Goal: Information Seeking & Learning: Learn about a topic

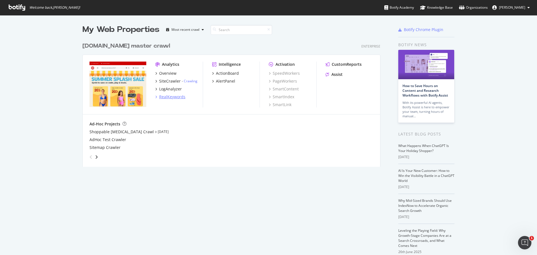
click at [169, 95] on div "RealKeywords" at bounding box center [172, 97] width 26 height 6
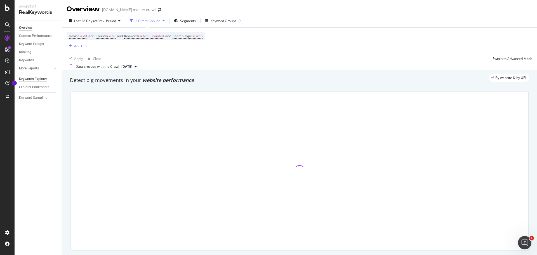
click at [29, 78] on div "Keywords Explorer" at bounding box center [33, 79] width 28 height 6
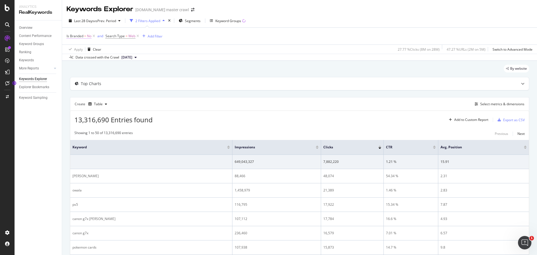
click at [81, 36] on span "Is Branded" at bounding box center [75, 36] width 17 height 5
click at [222, 29] on div "Is Branded = No and Search Type = Web Add Filter" at bounding box center [300, 36] width 466 height 17
click at [145, 36] on div "button" at bounding box center [144, 35] width 8 height 3
click at [126, 69] on div "By website" at bounding box center [299, 71] width 459 height 12
click at [126, 35] on span "=" at bounding box center [127, 36] width 2 height 5
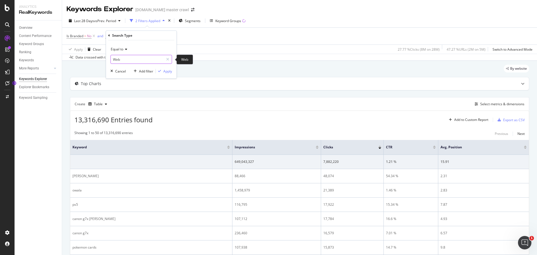
click at [127, 61] on input "Web" at bounding box center [137, 59] width 53 height 9
click at [95, 73] on div "By website" at bounding box center [299, 71] width 459 height 12
click at [158, 33] on button "Add Filter" at bounding box center [151, 36] width 22 height 7
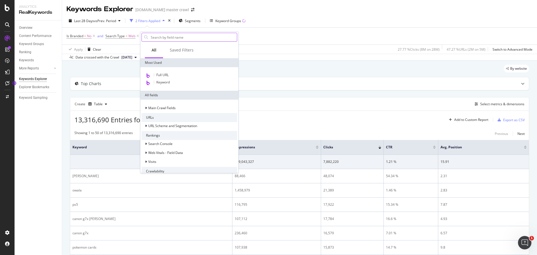
type input "n"
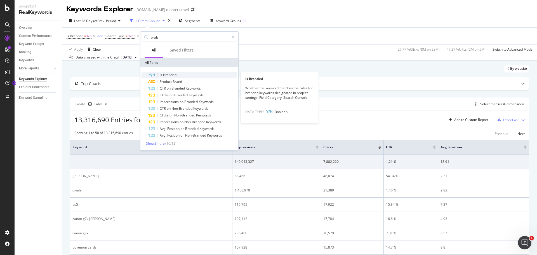
type input "brab"
click at [165, 76] on span "Branded" at bounding box center [169, 74] width 13 height 5
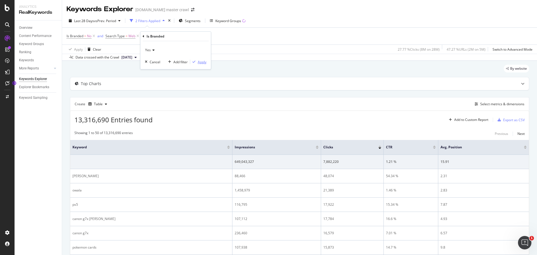
click at [198, 60] on div "Apply" at bounding box center [202, 62] width 9 height 5
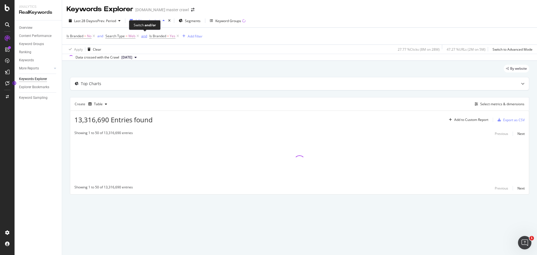
click at [142, 35] on div "and" at bounding box center [144, 36] width 6 height 5
click at [188, 38] on div "Add Filter" at bounding box center [190, 36] width 15 height 5
click at [124, 40] on span "Search Type = Web" at bounding box center [120, 36] width 35 height 8
click at [97, 35] on span "or" at bounding box center [99, 36] width 7 height 8
click at [97, 36] on div "or" at bounding box center [98, 36] width 3 height 5
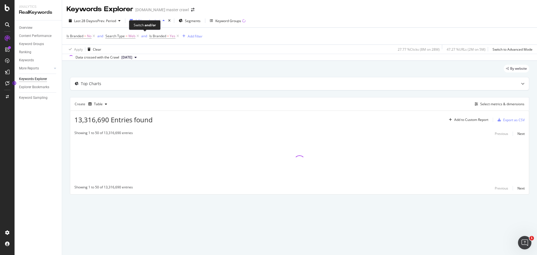
click at [141, 35] on span "and" at bounding box center [144, 36] width 9 height 8
click at [143, 37] on div "and" at bounding box center [144, 36] width 6 height 5
click at [133, 37] on icon at bounding box center [135, 36] width 5 height 6
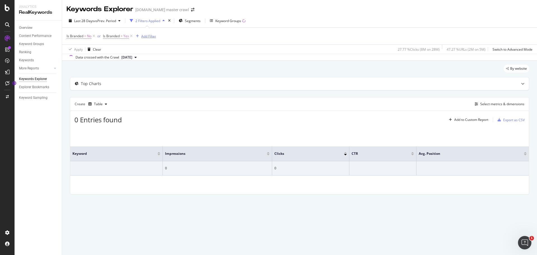
click at [148, 34] on div "Add Filter" at bounding box center [148, 36] width 15 height 5
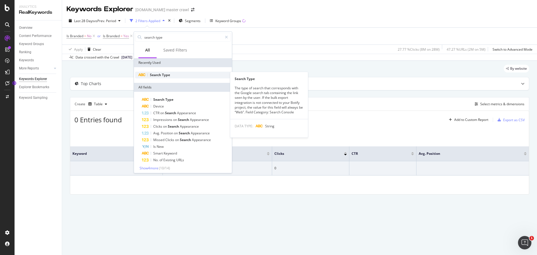
type input "search type"
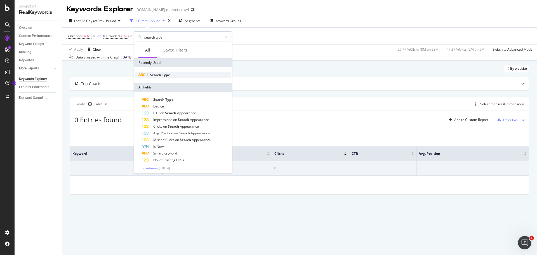
click at [159, 74] on span "Search" at bounding box center [156, 74] width 12 height 5
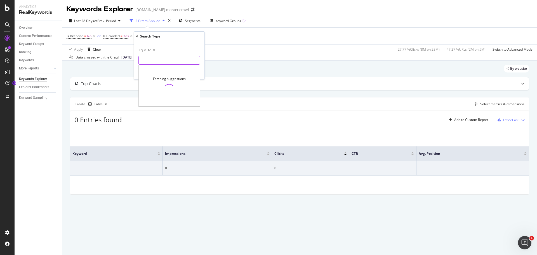
click at [159, 62] on input "text" at bounding box center [169, 60] width 61 height 9
type input "web"
click at [158, 59] on input "web" at bounding box center [165, 60] width 53 height 9
click at [149, 68] on span "Web" at bounding box center [157, 67] width 34 height 5
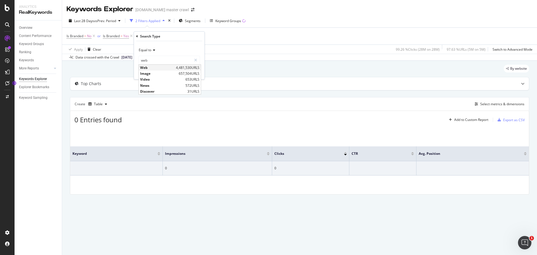
type input "Web"
click at [195, 72] on div "Apply" at bounding box center [195, 72] width 9 height 5
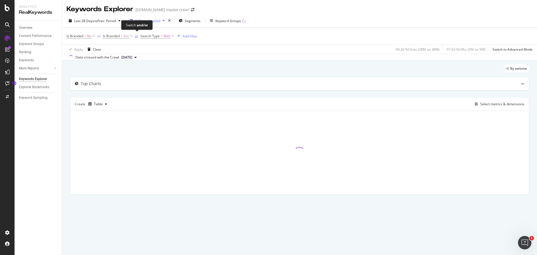
click at [138, 35] on div "or" at bounding box center [136, 36] width 3 height 5
click at [138, 35] on div "and" at bounding box center [140, 36] width 6 height 5
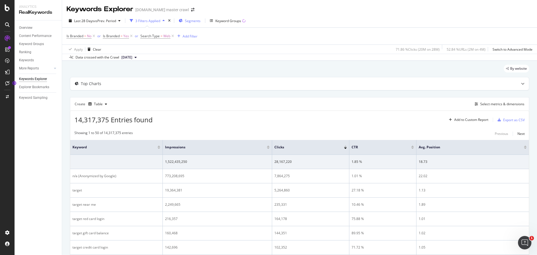
click at [190, 24] on div "Segments" at bounding box center [190, 20] width 22 height 8
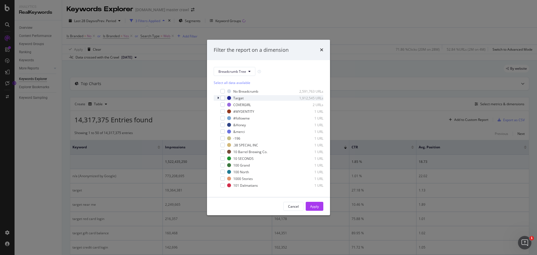
click at [218, 97] on icon "modal" at bounding box center [218, 97] width 2 height 3
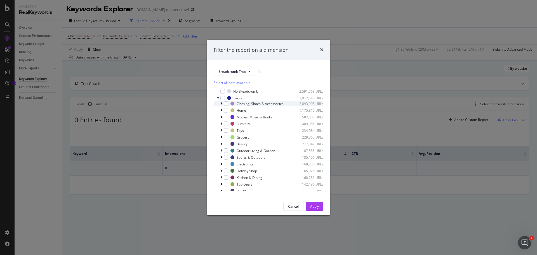
click at [221, 103] on icon "modal" at bounding box center [222, 103] width 2 height 3
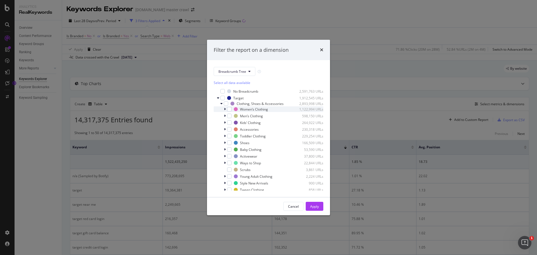
click at [224, 109] on icon "modal" at bounding box center [225, 108] width 2 height 3
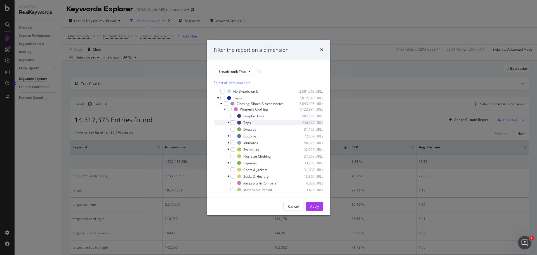
click at [228, 121] on icon "modal" at bounding box center [228, 122] width 2 height 3
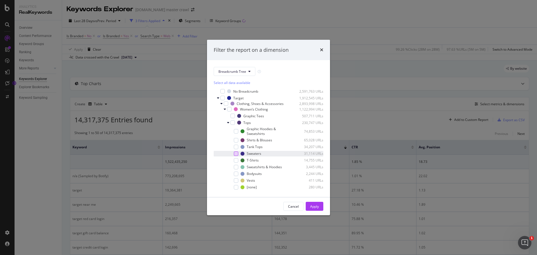
click at [235, 154] on div "modal" at bounding box center [236, 153] width 4 height 4
click at [312, 207] on div "Apply" at bounding box center [314, 206] width 9 height 5
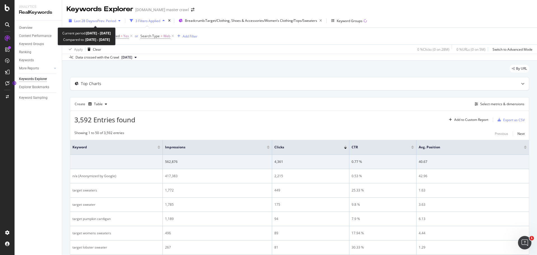
click at [105, 18] on div "Last 28 Days vs Prev. Period" at bounding box center [95, 20] width 56 height 8
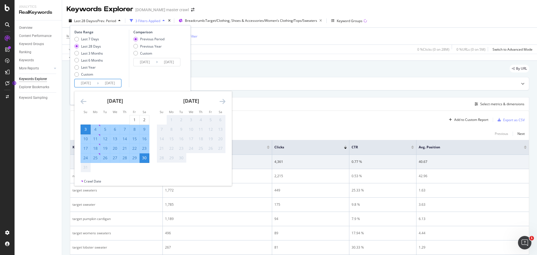
click at [91, 81] on input "[DATE]" at bounding box center [86, 83] width 22 height 8
click at [111, 100] on strong "[DATE]" at bounding box center [115, 100] width 16 height 7
click at [85, 101] on icon "Move backward to switch to the previous month." at bounding box center [84, 101] width 6 height 7
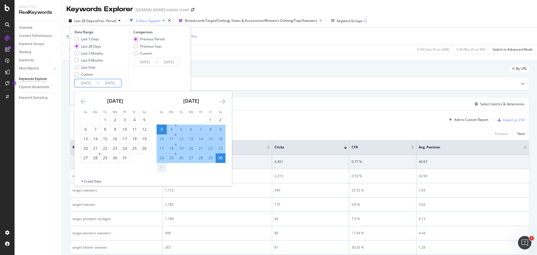
click at [85, 101] on icon "Move backward to switch to the previous month." at bounding box center [84, 101] width 6 height 7
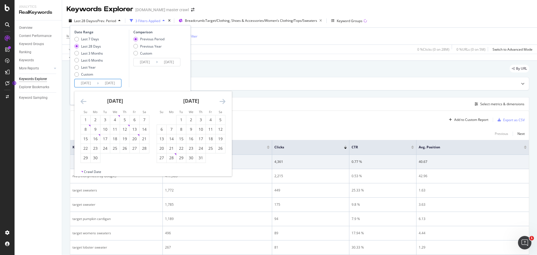
click at [85, 101] on icon "Move backward to switch to the previous month." at bounding box center [84, 101] width 6 height 7
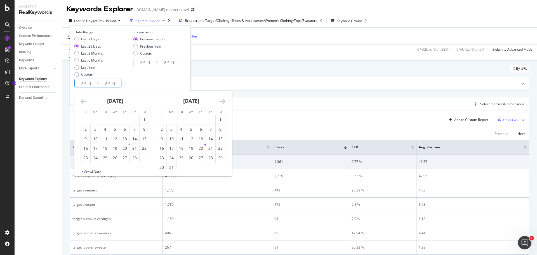
click at [85, 101] on icon "Move backward to switch to the previous month." at bounding box center [84, 101] width 6 height 7
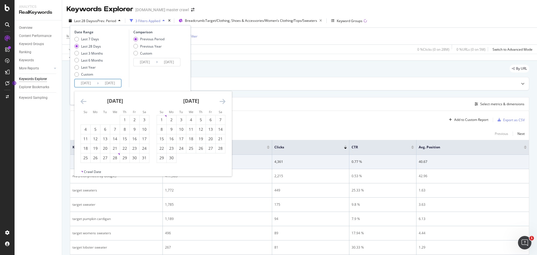
click at [85, 101] on icon "Move backward to switch to the previous month." at bounding box center [84, 101] width 6 height 7
click at [160, 129] on div "7" at bounding box center [162, 129] width 10 height 6
type input "[DATE]"
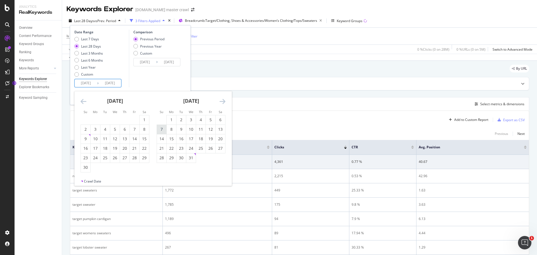
type input "[DATE]"
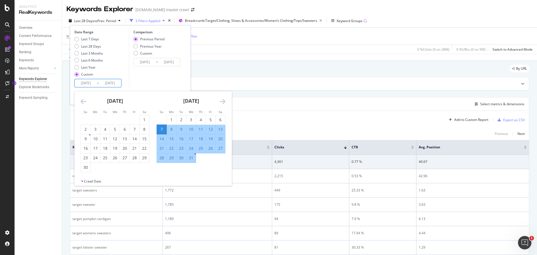
click at [221, 101] on icon "Move forward to switch to the next month." at bounding box center [222, 101] width 6 height 7
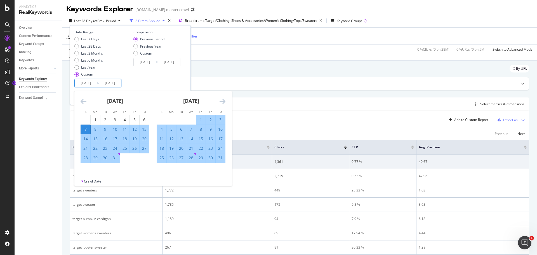
click at [221, 101] on icon "Move forward to switch to the next month." at bounding box center [222, 101] width 6 height 7
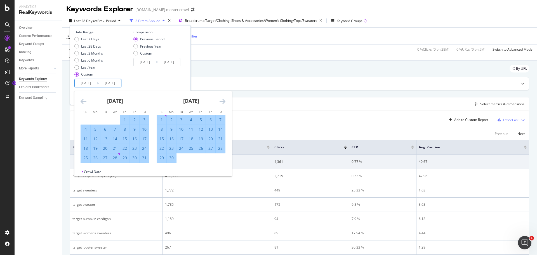
click at [221, 101] on icon "Move forward to switch to the next month." at bounding box center [222, 101] width 6 height 7
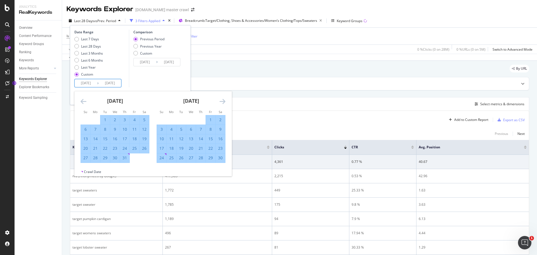
click at [221, 101] on icon "Move forward to switch to the next month." at bounding box center [222, 101] width 6 height 7
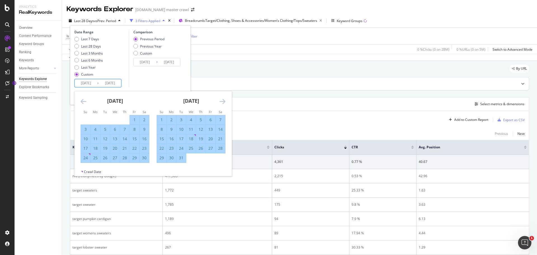
click at [221, 101] on icon "Move forward to switch to the next month." at bounding box center [222, 101] width 6 height 7
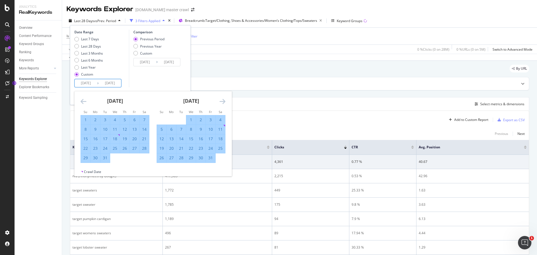
click at [221, 101] on icon "Move forward to switch to the next month." at bounding box center [222, 101] width 6 height 7
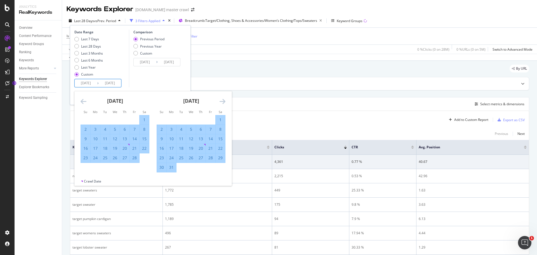
click at [221, 101] on icon "Move forward to switch to the next month." at bounding box center [222, 101] width 6 height 7
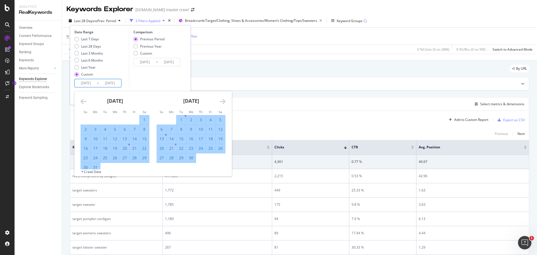
click at [221, 101] on icon "Move forward to switch to the next month." at bounding box center [222, 101] width 6 height 7
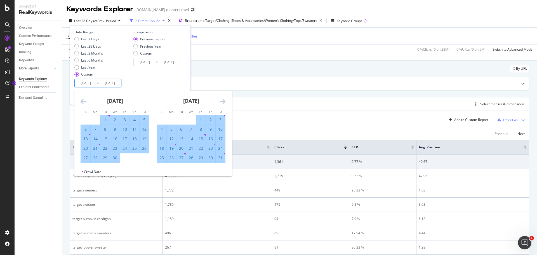
click at [221, 101] on icon "Move forward to switch to the next month." at bounding box center [222, 101] width 6 height 7
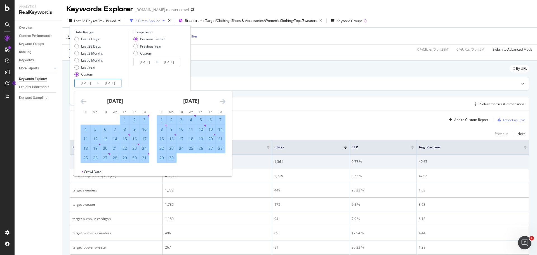
click at [221, 101] on icon "Move forward to switch to the next month." at bounding box center [222, 101] width 6 height 7
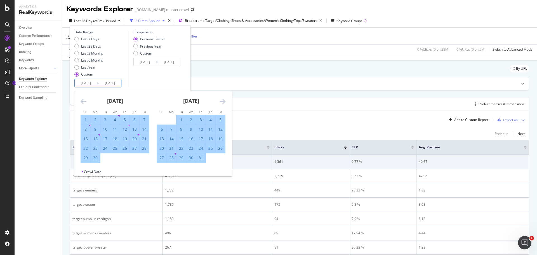
click at [223, 101] on icon "Move forward to switch to the next month." at bounding box center [222, 101] width 6 height 7
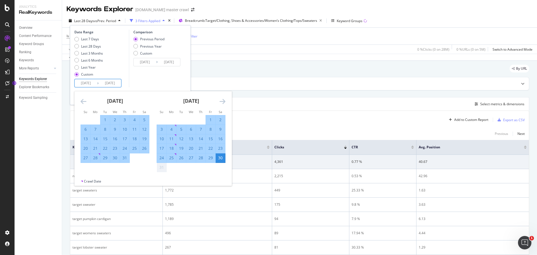
click at [221, 120] on div "2" at bounding box center [221, 120] width 10 height 6
type input "[DATE]"
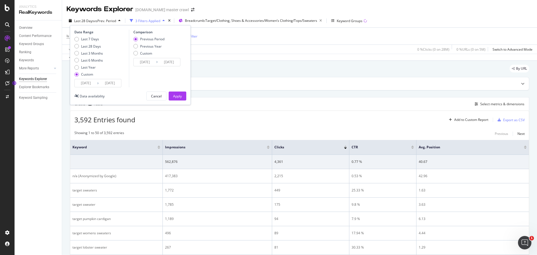
click at [136, 49] on div "Previous Period Previous Year Custom" at bounding box center [148, 47] width 31 height 21
click at [134, 47] on div "Previous Year" at bounding box center [135, 46] width 4 height 4
type input "[DATE]"
click at [136, 38] on div "Previous Period" at bounding box center [135, 39] width 4 height 4
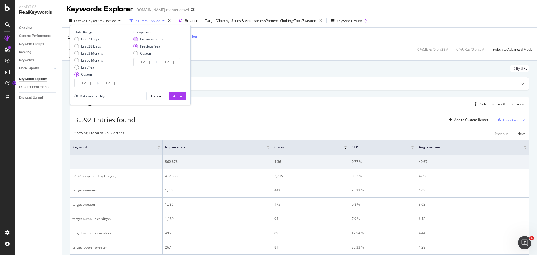
type input "[DATE]"
click at [172, 93] on button "Apply" at bounding box center [178, 95] width 18 height 9
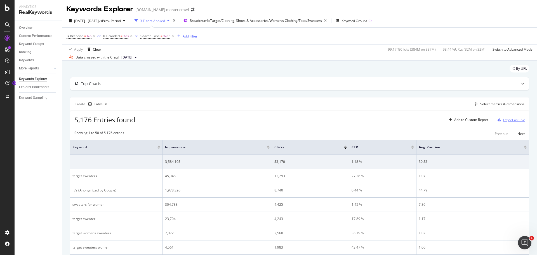
click at [495, 122] on div "Export as CSV" at bounding box center [509, 119] width 29 height 8
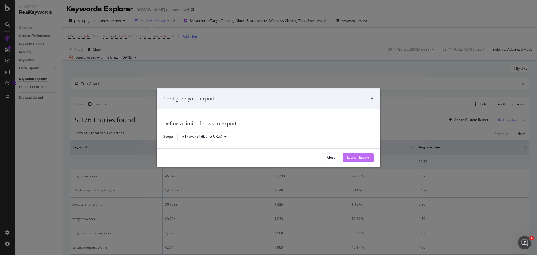
click at [356, 161] on div "Launch Export" at bounding box center [358, 157] width 22 height 8
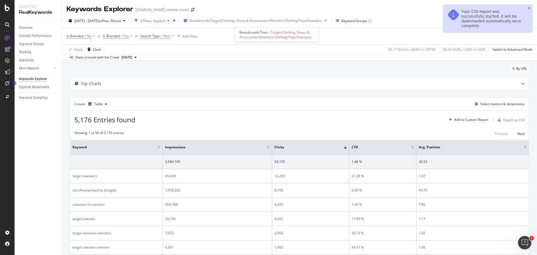
click at [221, 23] on div "Breadcrumb: Target/Clothing, Shoes & Accessories/Women’s Clothing/Tops/Sweaters" at bounding box center [259, 21] width 139 height 8
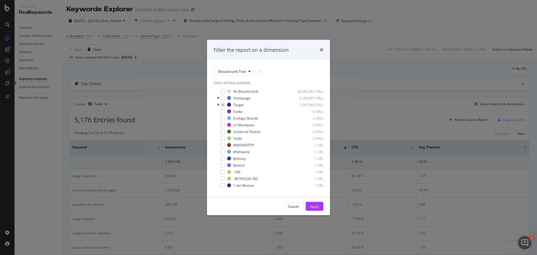
scroll to position [5, 0]
click at [226, 187] on span "Show 15 more" at bounding box center [228, 187] width 21 height 5
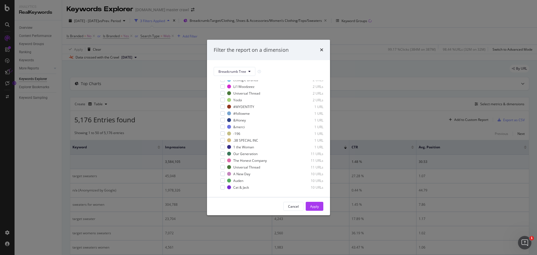
scroll to position [49, 0]
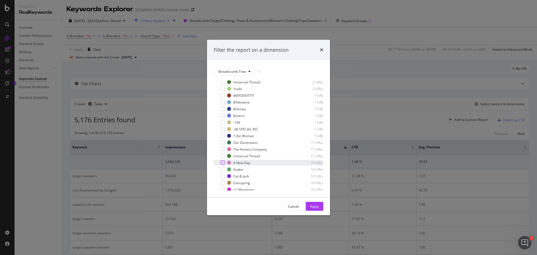
click at [221, 162] on div "modal" at bounding box center [222, 162] width 4 height 4
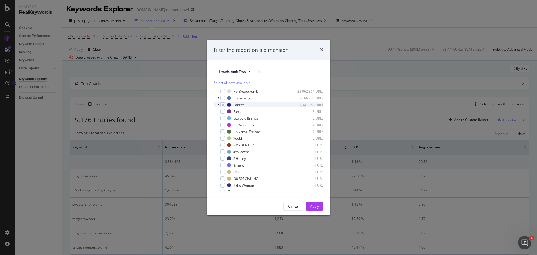
click at [218, 103] on icon "modal" at bounding box center [218, 104] width 2 height 3
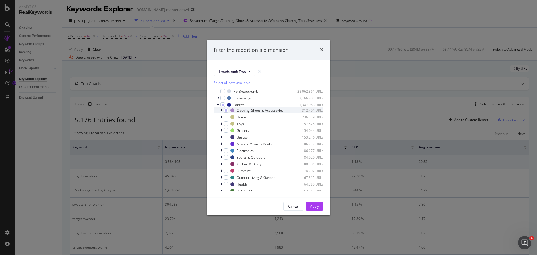
click at [220, 110] on div "Clothing, Shoes & Accessories 312,401 URLs" at bounding box center [269, 110] width 110 height 6
click at [226, 112] on div "modal" at bounding box center [226, 110] width 4 height 4
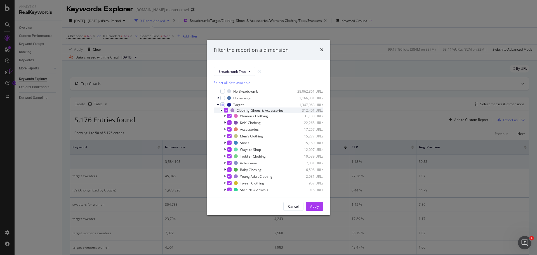
click at [226, 112] on div "modal" at bounding box center [226, 110] width 4 height 4
click at [219, 104] on icon "modal" at bounding box center [218, 104] width 2 height 3
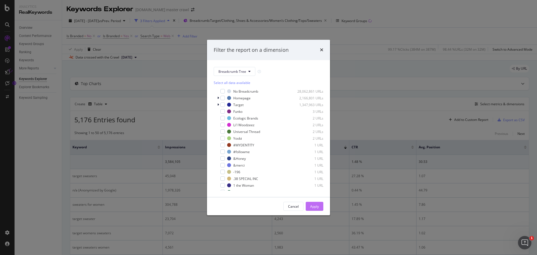
click at [313, 206] on div "Apply" at bounding box center [314, 206] width 9 height 5
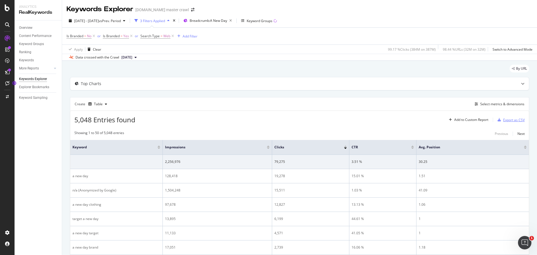
click at [504, 120] on div "Export as CSV" at bounding box center [514, 119] width 22 height 5
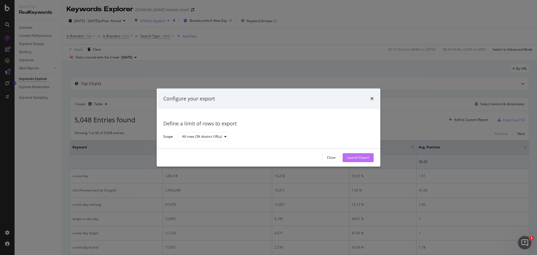
click at [365, 157] on div "Launch Export" at bounding box center [358, 157] width 22 height 5
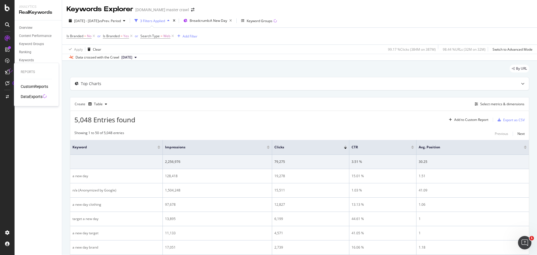
click at [35, 98] on div "DataExports" at bounding box center [32, 97] width 22 height 6
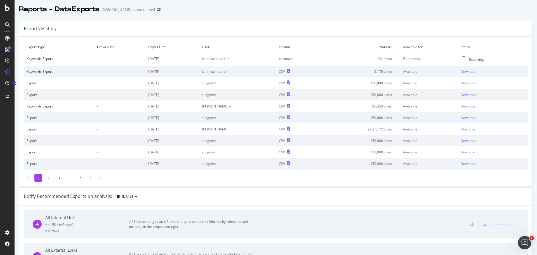
click at [460, 72] on div "Download" at bounding box center [468, 71] width 16 height 5
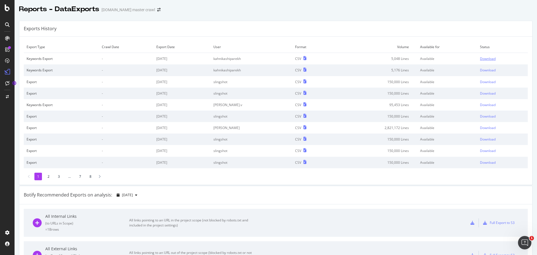
click at [485, 60] on div "Download" at bounding box center [488, 58] width 16 height 5
click at [480, 57] on div "Download" at bounding box center [488, 58] width 16 height 5
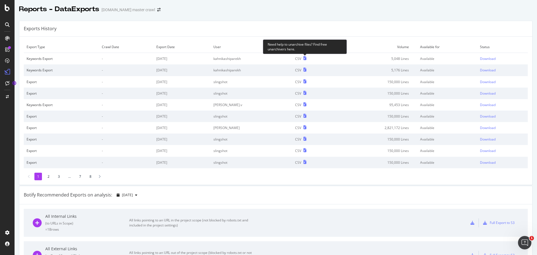
click at [306, 57] on div "CSV" at bounding box center [312, 58] width 35 height 5
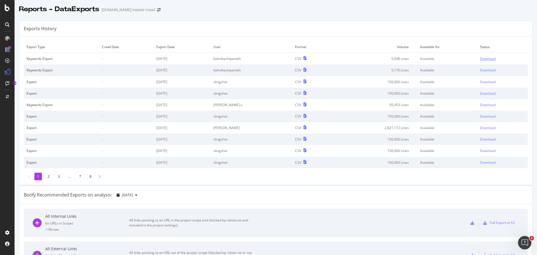
click at [480, 58] on div "Download" at bounding box center [488, 58] width 16 height 5
click at [480, 59] on div "Download" at bounding box center [488, 58] width 16 height 5
click at [9, 8] on icon at bounding box center [7, 7] width 5 height 7
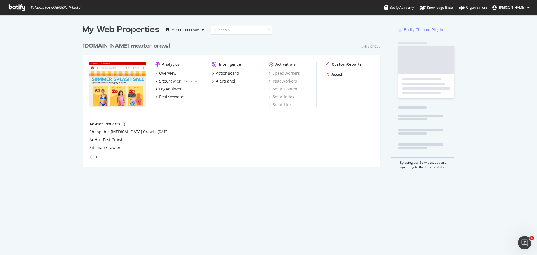
scroll to position [250, 528]
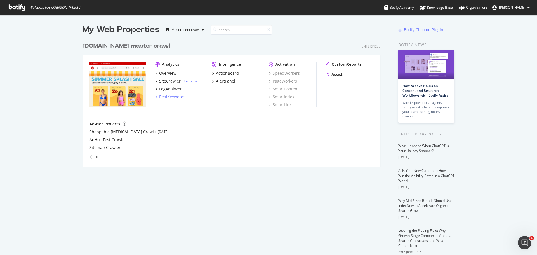
click at [166, 97] on div "RealKeywords" at bounding box center [172, 97] width 26 height 6
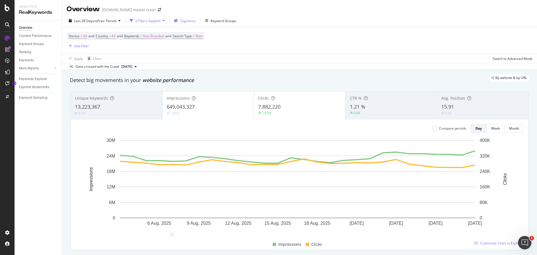
click at [192, 20] on span "Segments" at bounding box center [188, 20] width 16 height 5
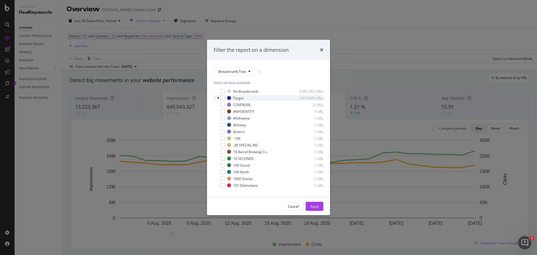
click at [218, 96] on icon "modal" at bounding box center [218, 97] width 2 height 3
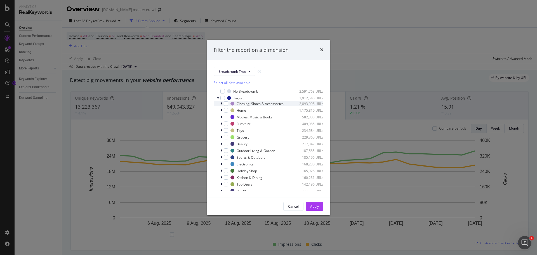
click at [221, 104] on icon "modal" at bounding box center [222, 103] width 2 height 3
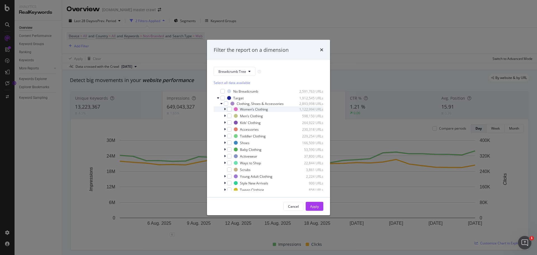
click at [225, 109] on icon "modal" at bounding box center [225, 108] width 2 height 3
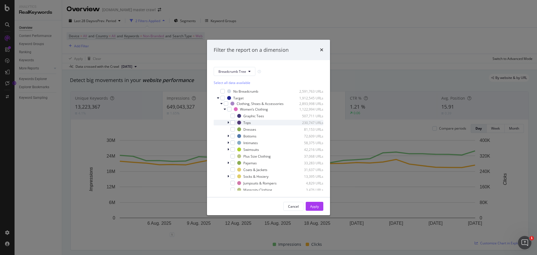
click at [229, 121] on div "modal" at bounding box center [228, 123] width 3 height 6
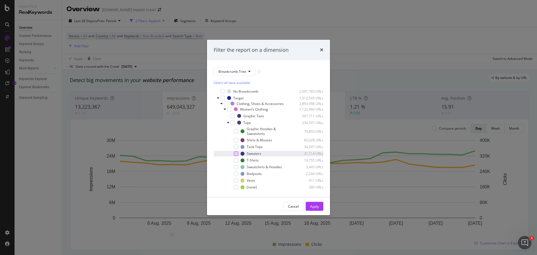
click at [236, 151] on div "modal" at bounding box center [236, 153] width 4 height 4
click at [318, 202] on button "Apply" at bounding box center [315, 206] width 18 height 9
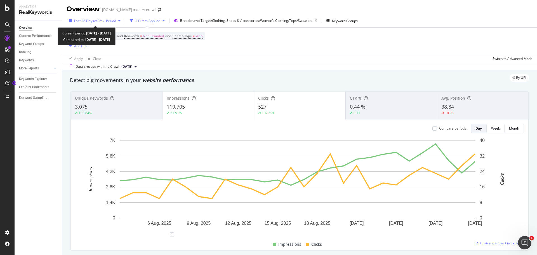
click at [113, 23] on div "Last 28 Days vs Prev. Period" at bounding box center [95, 20] width 56 height 8
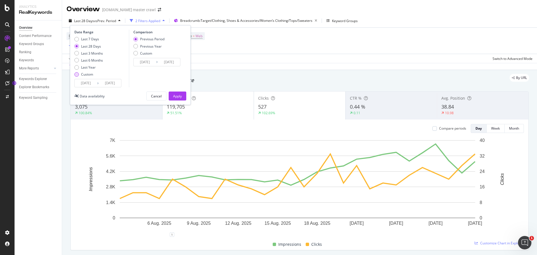
click at [90, 74] on div "Custom" at bounding box center [87, 74] width 12 height 5
click at [88, 68] on div "Last Year" at bounding box center [88, 67] width 15 height 5
type input "[DATE]"
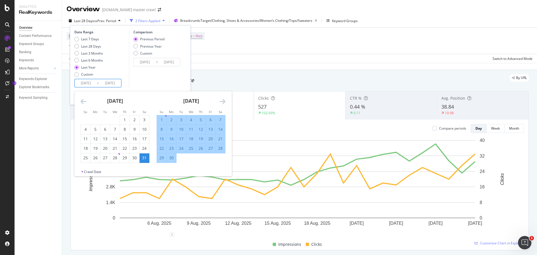
click at [90, 85] on input "[DATE]" at bounding box center [86, 83] width 22 height 8
click at [85, 103] on icon "Move backward to switch to the previous month." at bounding box center [84, 101] width 6 height 7
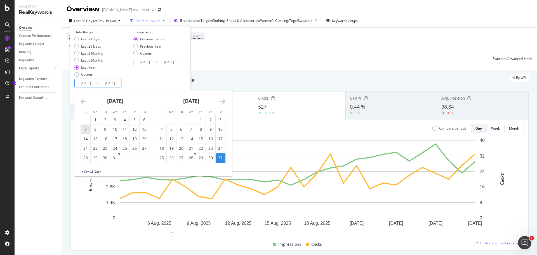
click at [85, 125] on div "7" at bounding box center [86, 129] width 10 height 9
type input "[DATE]"
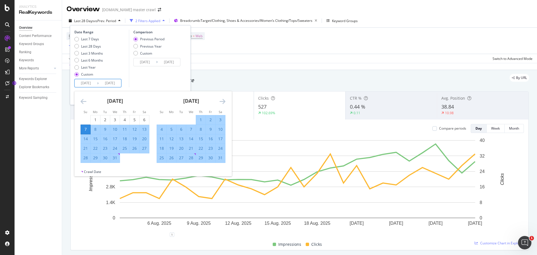
click at [113, 86] on input "[DATE]" at bounding box center [110, 83] width 22 height 8
click at [120, 82] on input "[DATE]" at bounding box center [110, 83] width 22 height 8
click at [120, 82] on input "2025/08/" at bounding box center [110, 83] width 22 height 8
type input "[DATE]"
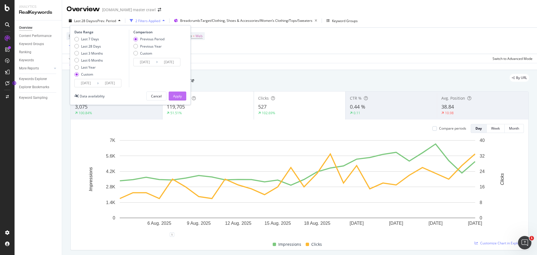
type input "[DATE]"
click at [176, 95] on div "Apply" at bounding box center [177, 96] width 9 height 5
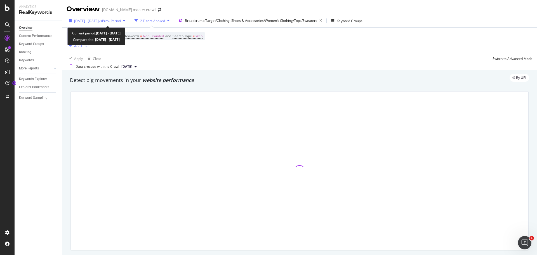
click at [99, 21] on span "[DATE] - [DATE]" at bounding box center [86, 20] width 25 height 5
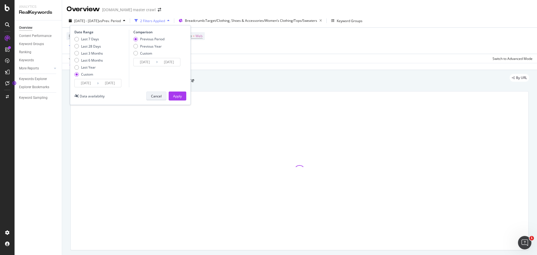
click at [160, 100] on button "Cancel" at bounding box center [156, 95] width 20 height 9
